Goal: Task Accomplishment & Management: Manage account settings

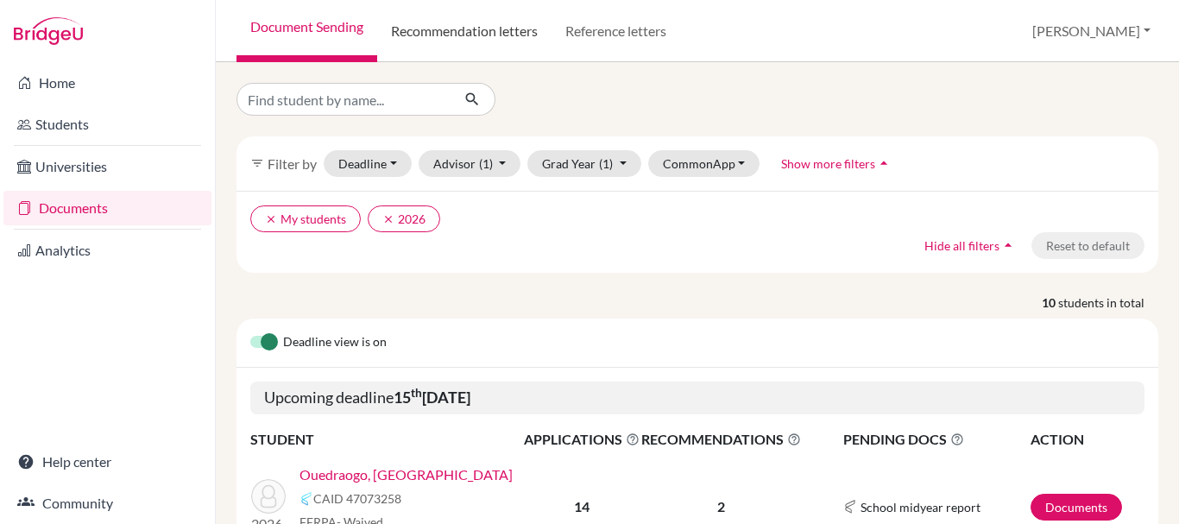
click at [445, 32] on link "Recommendation letters" at bounding box center [464, 31] width 174 height 62
click at [365, 90] on input "Find student by name..." at bounding box center [343, 99] width 214 height 33
type input "imelda"
click button "submit" at bounding box center [473, 99] width 46 height 33
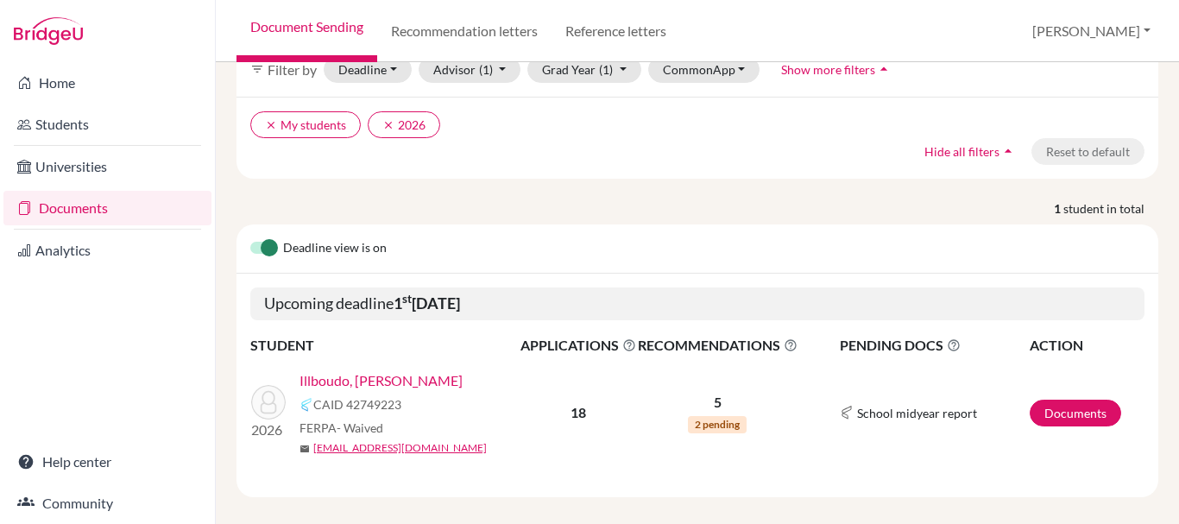
scroll to position [109, 0]
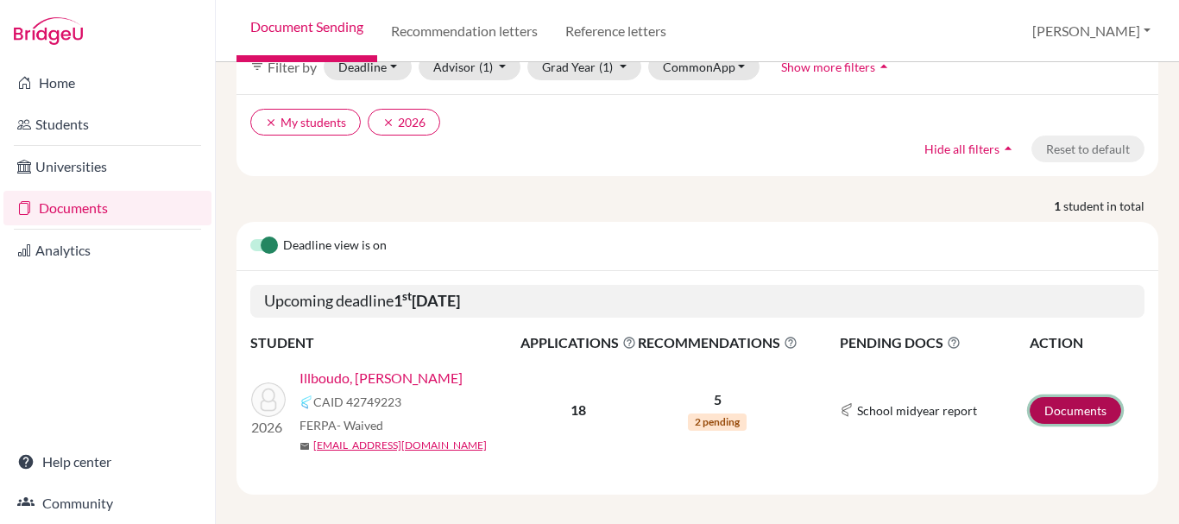
click at [1057, 399] on link "Documents" at bounding box center [1075, 410] width 91 height 27
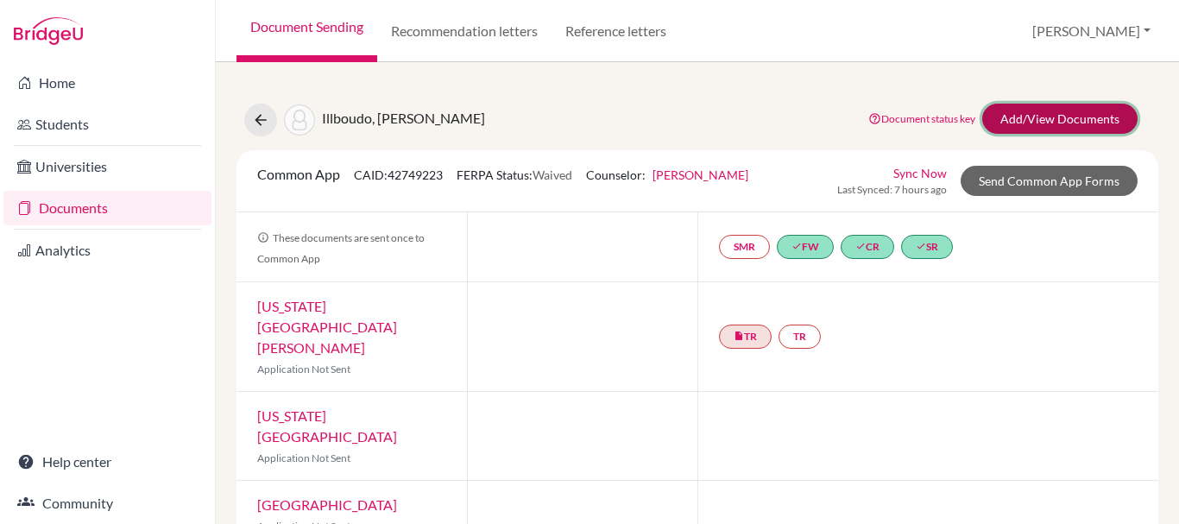
click at [1077, 122] on link "Add/View Documents" at bounding box center [1059, 119] width 155 height 30
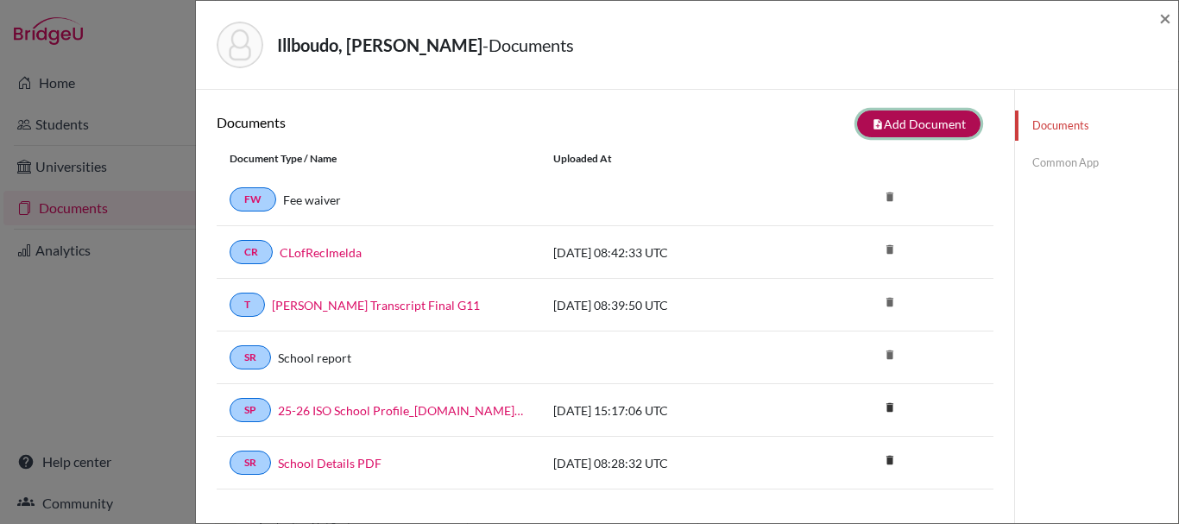
click at [959, 120] on button "note_add Add Document" at bounding box center [918, 123] width 123 height 27
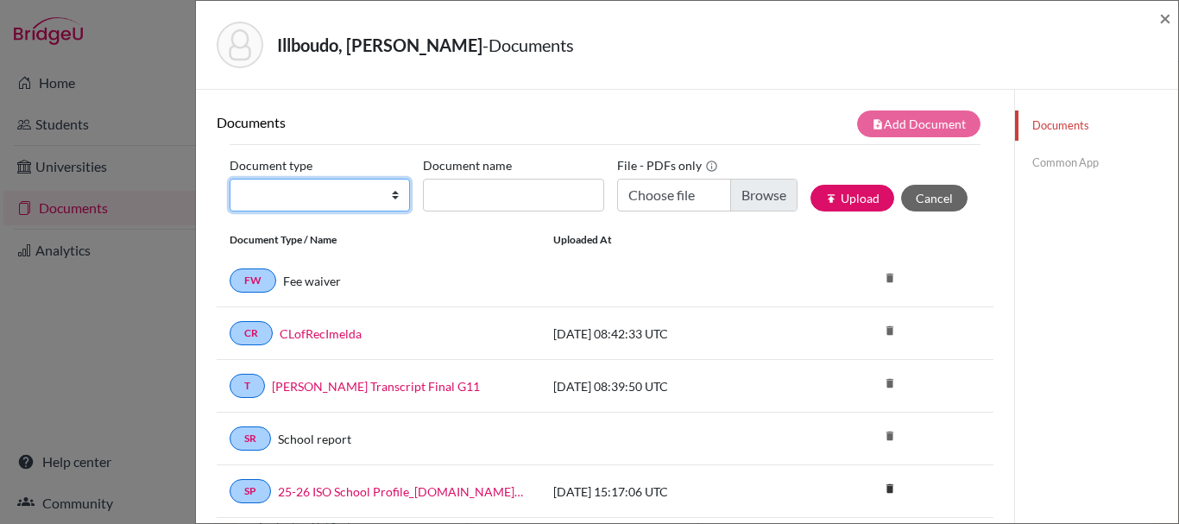
click at [349, 199] on select "Change explanation for Common App reports Counselor recommendation Internationa…" at bounding box center [320, 195] width 180 height 33
select select "5"
click at [230, 179] on select "Change explanation for Common App reports Counselor recommendation Internationa…" at bounding box center [320, 195] width 180 height 33
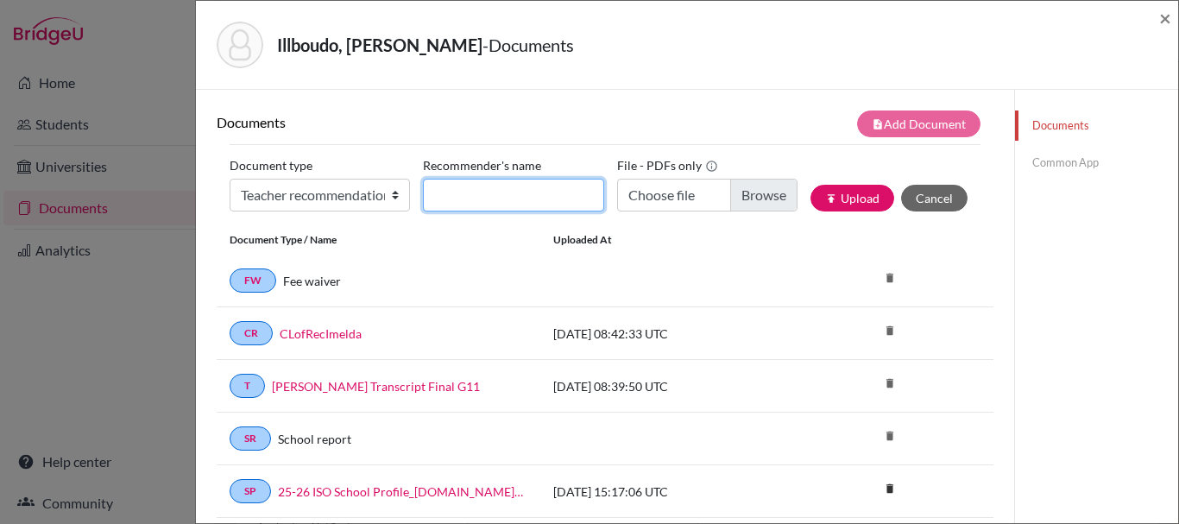
click at [532, 180] on input "Recommender's name" at bounding box center [513, 195] width 180 height 33
type input "[PERSON_NAME]"
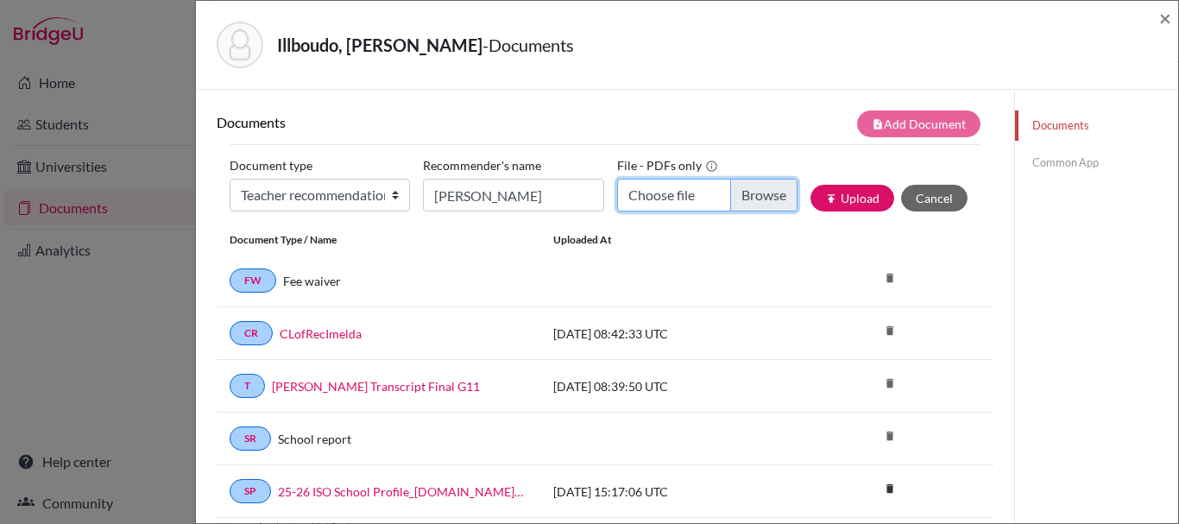
click at [746, 195] on input "Choose file" at bounding box center [707, 195] width 180 height 33
type input "C:\fakepath\Director Recommendation for [PERSON_NAME] 2025 10 09.pdf"
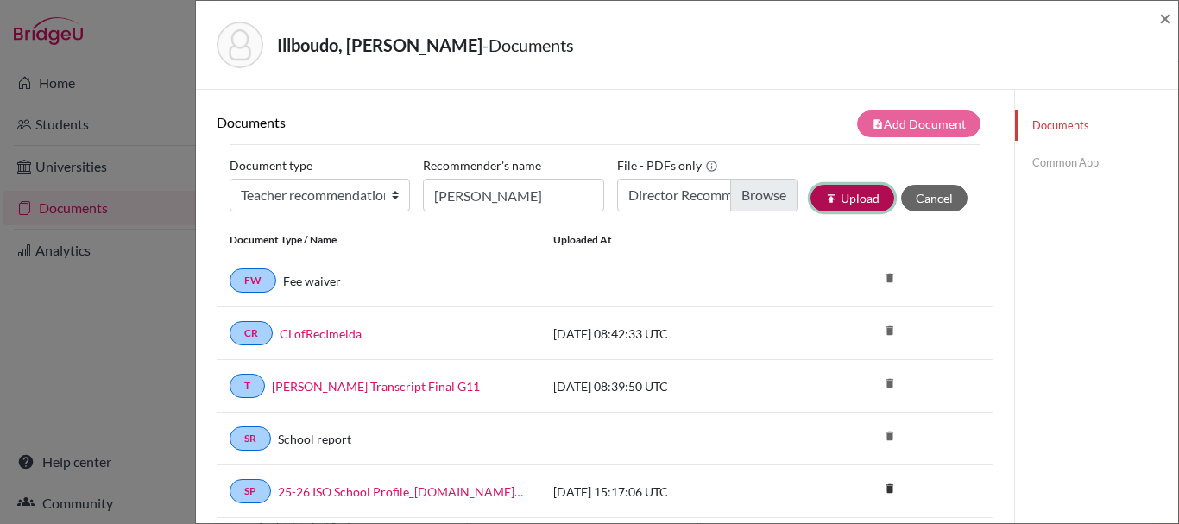
click at [833, 203] on button "publish Upload" at bounding box center [852, 198] width 84 height 27
click at [1167, 16] on span "×" at bounding box center [1165, 17] width 12 height 25
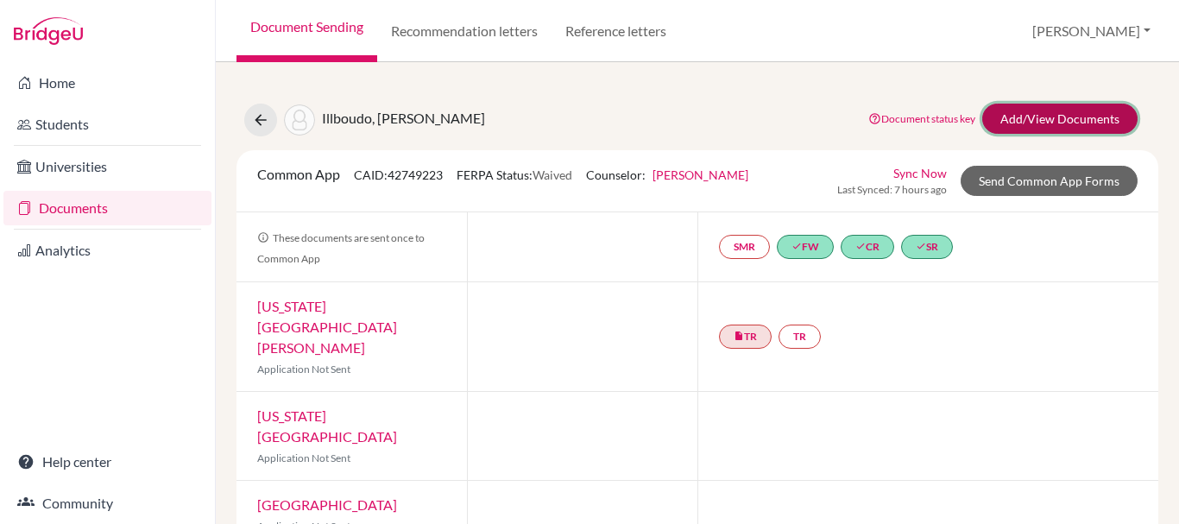
click at [1003, 114] on link "Add/View Documents" at bounding box center [1059, 119] width 155 height 30
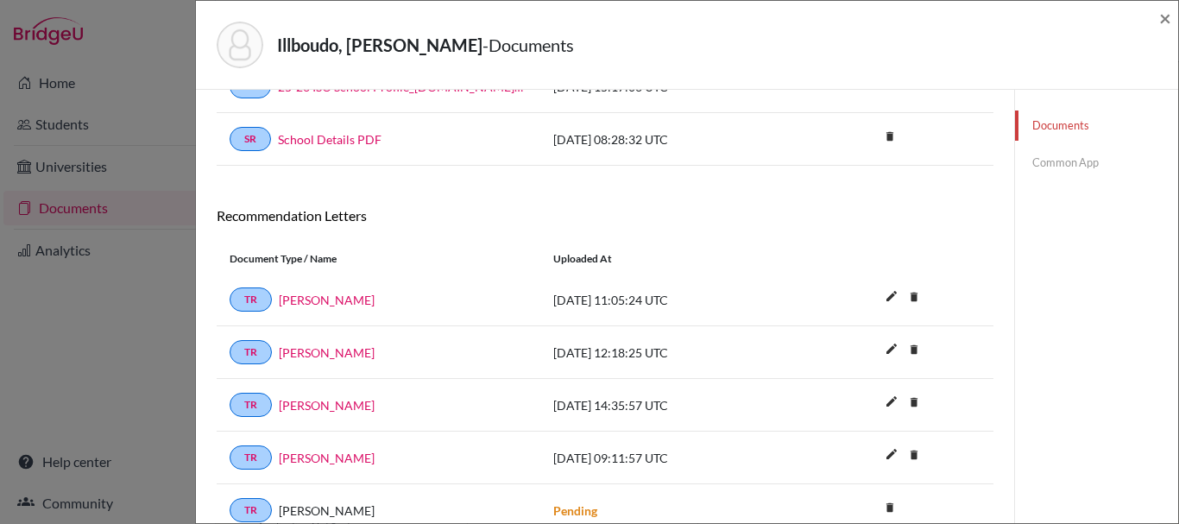
scroll to position [452, 0]
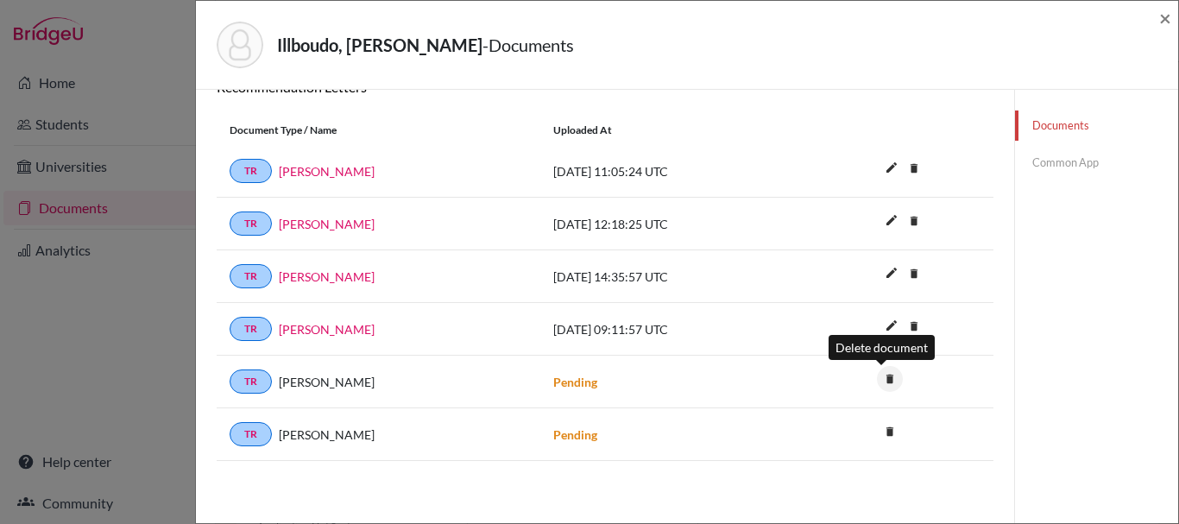
click at [882, 381] on icon "delete" at bounding box center [890, 379] width 26 height 26
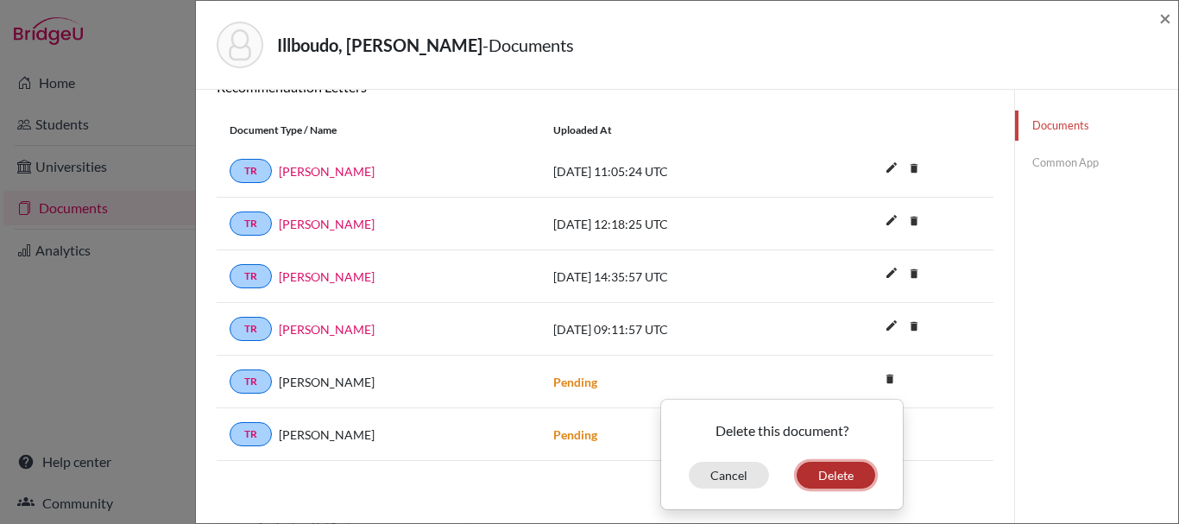
click at [833, 474] on button "Delete" at bounding box center [836, 475] width 79 height 27
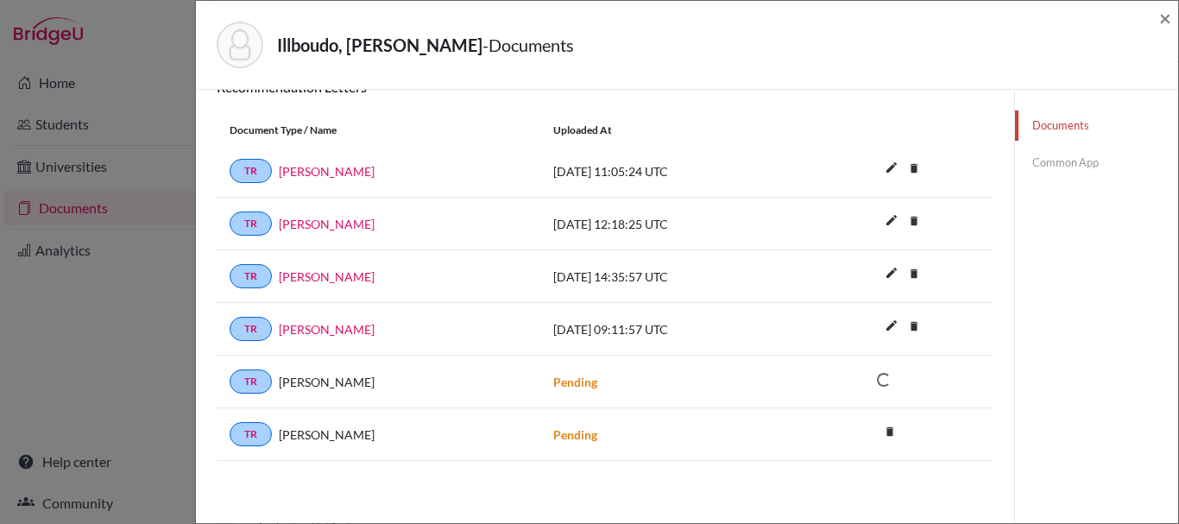
scroll to position [457, 0]
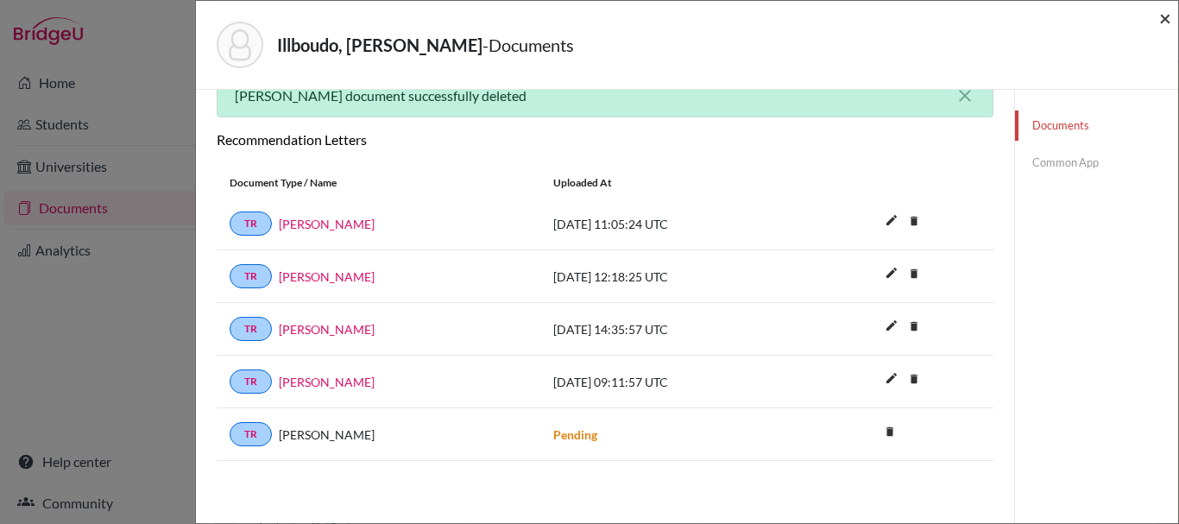
click at [1165, 21] on span "×" at bounding box center [1165, 17] width 12 height 25
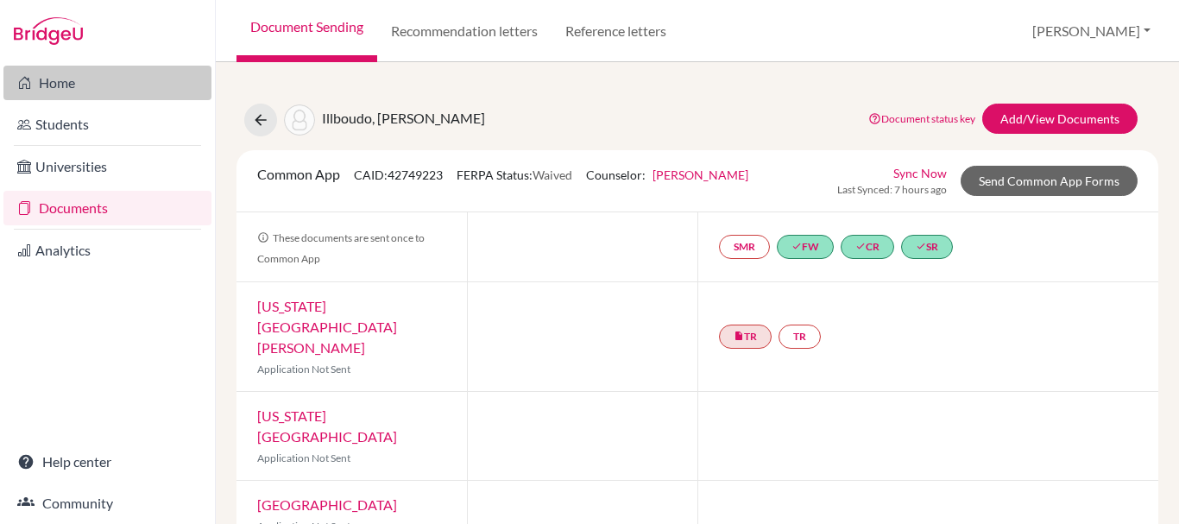
click at [19, 87] on icon at bounding box center [24, 82] width 14 height 21
